Goal: Information Seeking & Learning: Learn about a topic

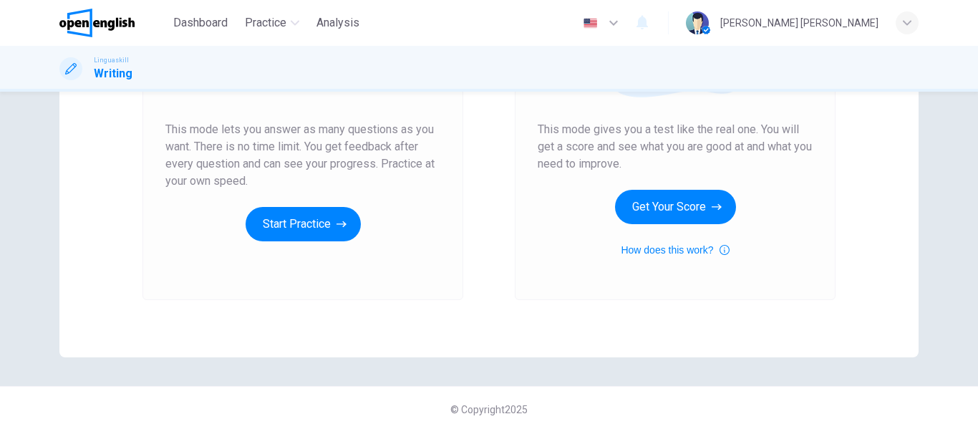
scroll to position [263, 0]
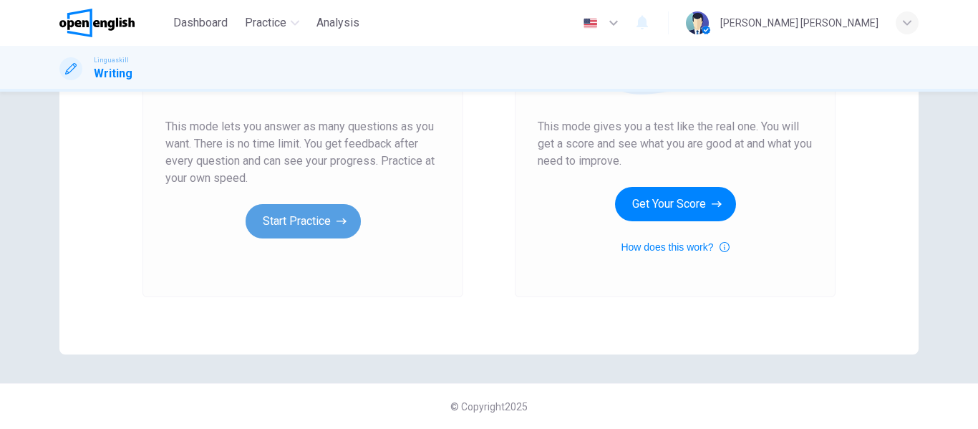
click at [278, 229] on button "Start Practice" at bounding box center [303, 221] width 115 height 34
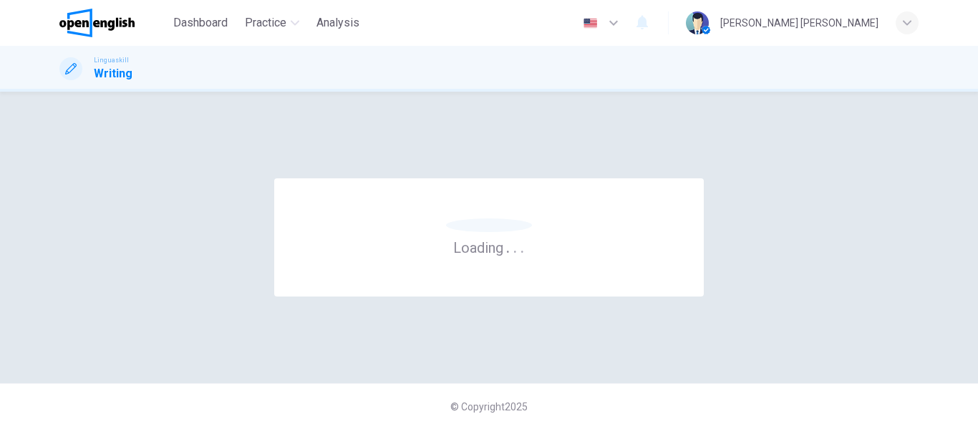
scroll to position [0, 0]
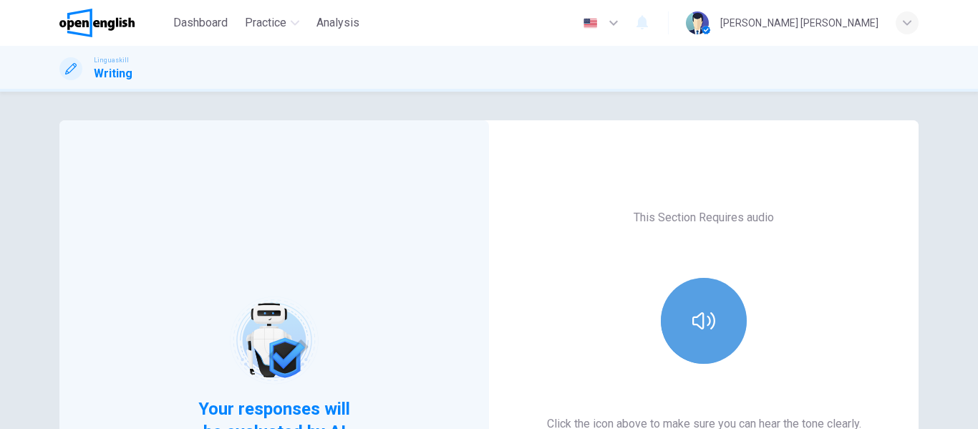
click at [693, 337] on button "button" at bounding box center [704, 321] width 86 height 86
click at [707, 334] on button "button" at bounding box center [704, 321] width 86 height 86
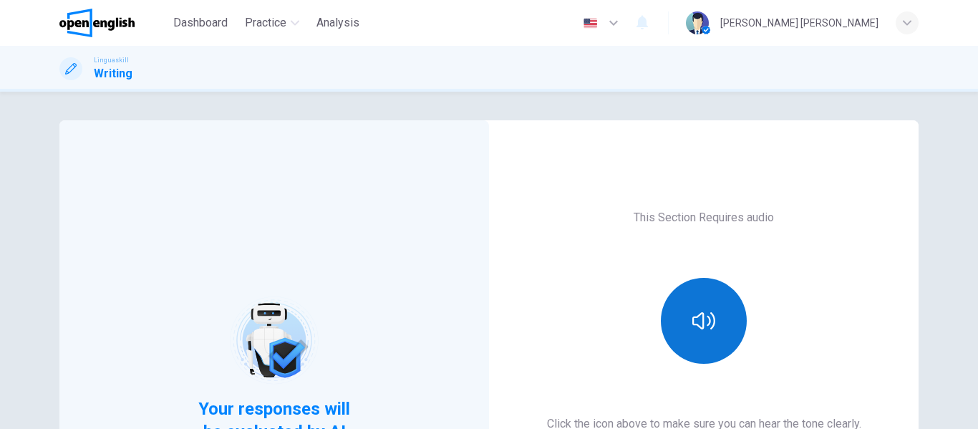
scroll to position [263, 0]
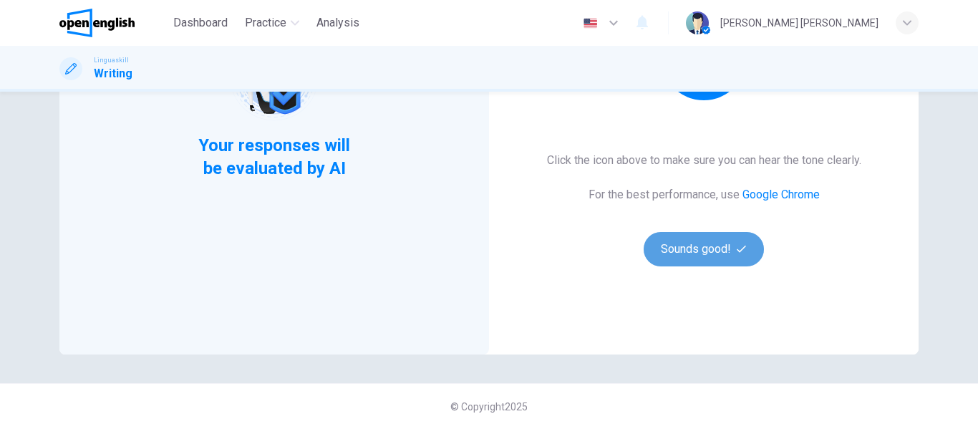
click at [732, 242] on button "Sounds good!" at bounding box center [704, 249] width 120 height 34
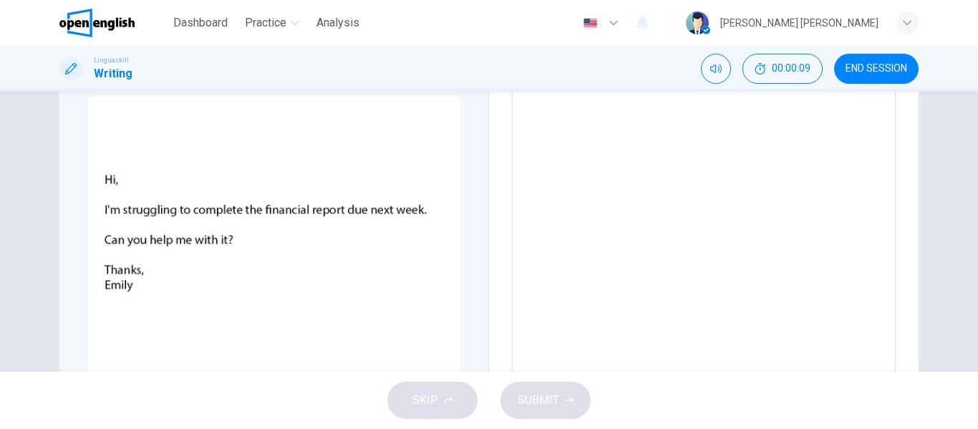
scroll to position [146, 0]
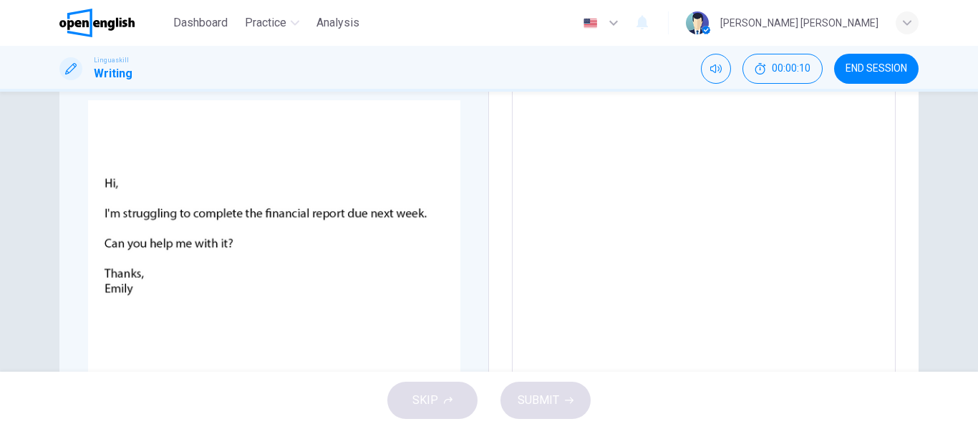
click at [673, 190] on textarea at bounding box center [704, 292] width 364 height 511
click at [599, 167] on textarea at bounding box center [704, 292] width 364 height 511
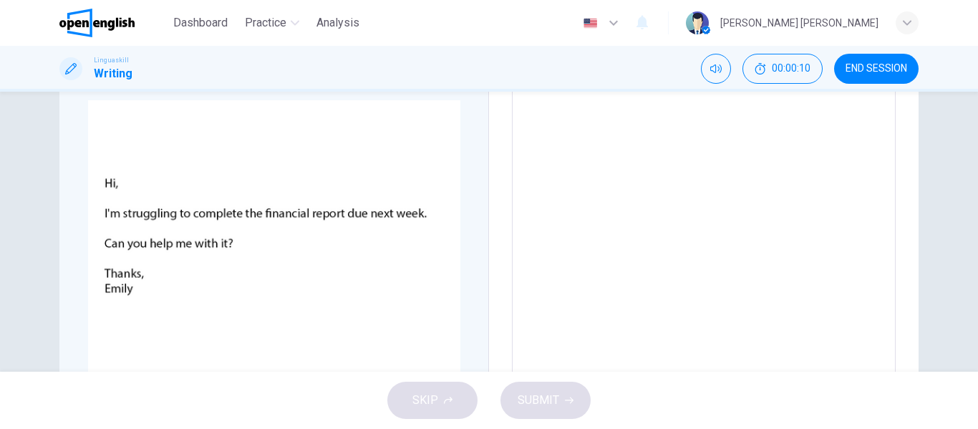
click at [599, 167] on textarea at bounding box center [704, 292] width 364 height 511
